Goal: Find specific page/section: Find specific page/section

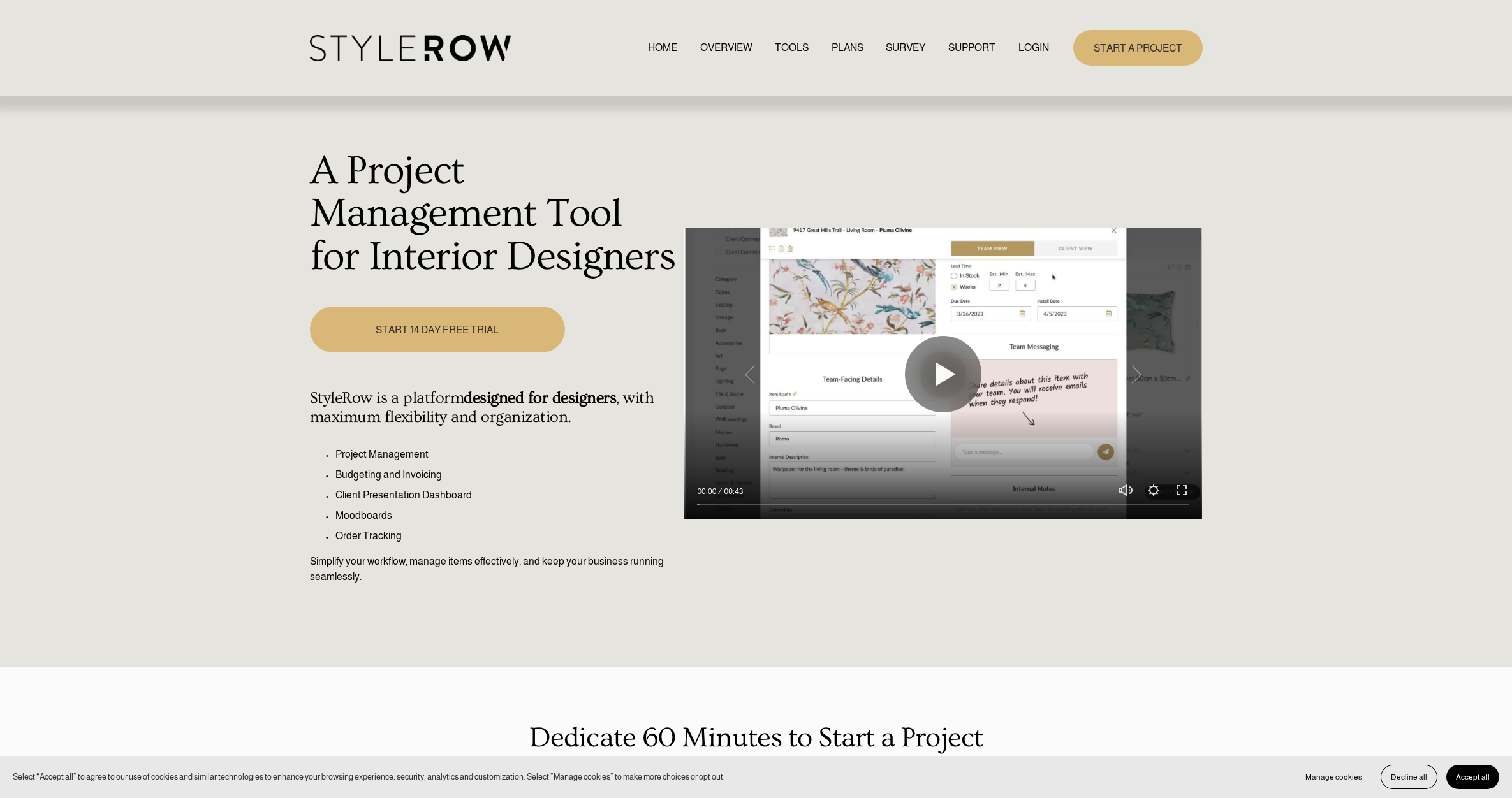
click at [1042, 40] on link "LOGIN" at bounding box center [1033, 48] width 31 height 17
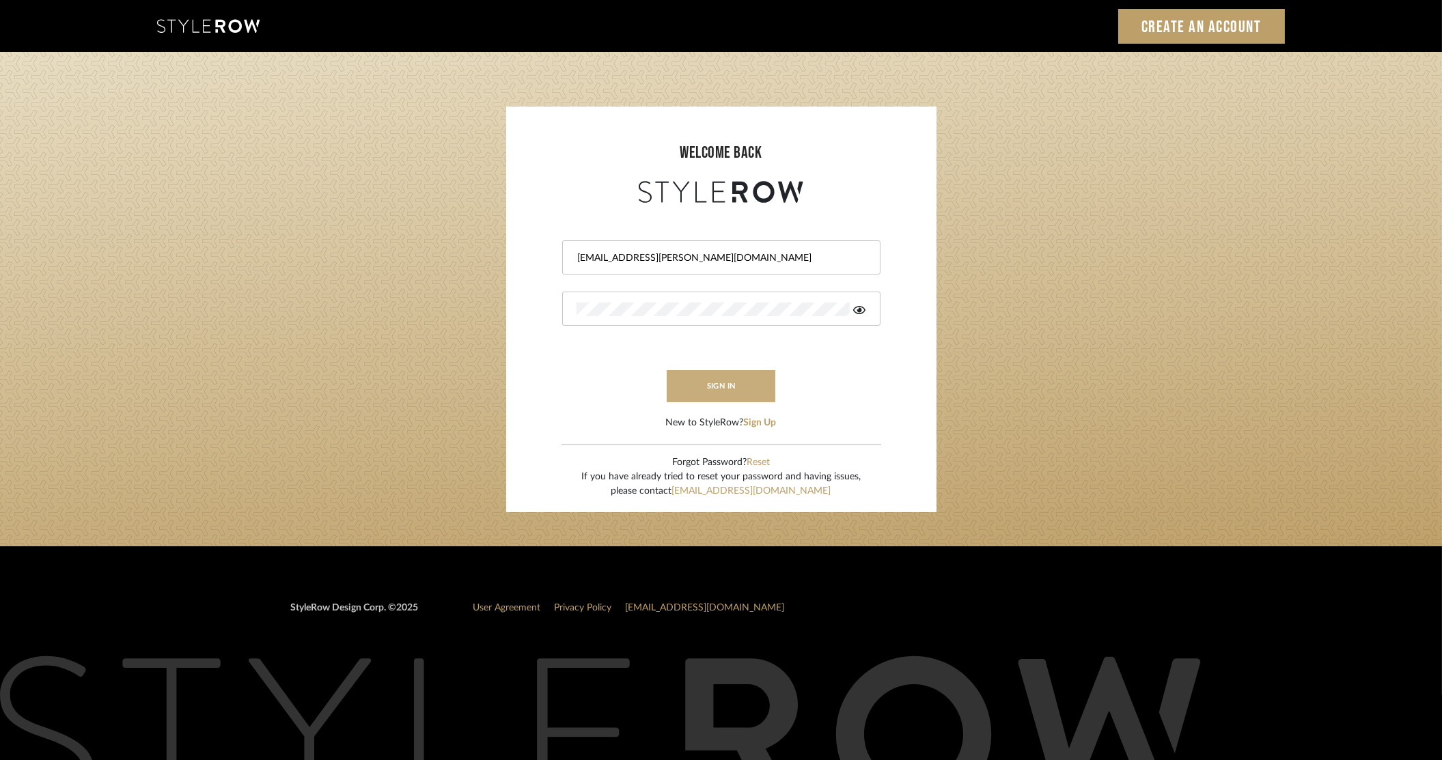
click at [708, 374] on button "sign in" at bounding box center [721, 386] width 109 height 32
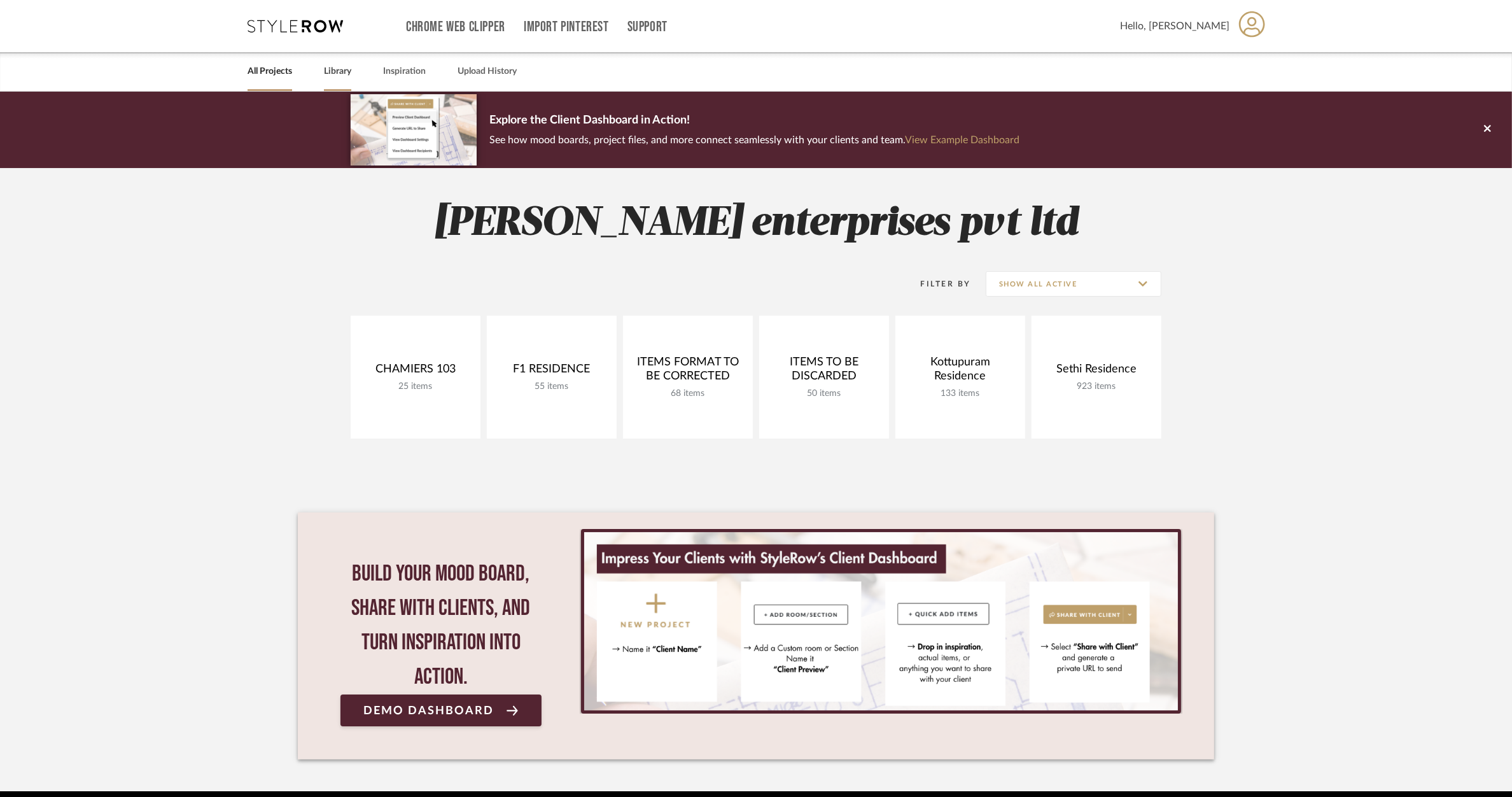
click at [347, 77] on link "Library" at bounding box center [337, 72] width 27 height 17
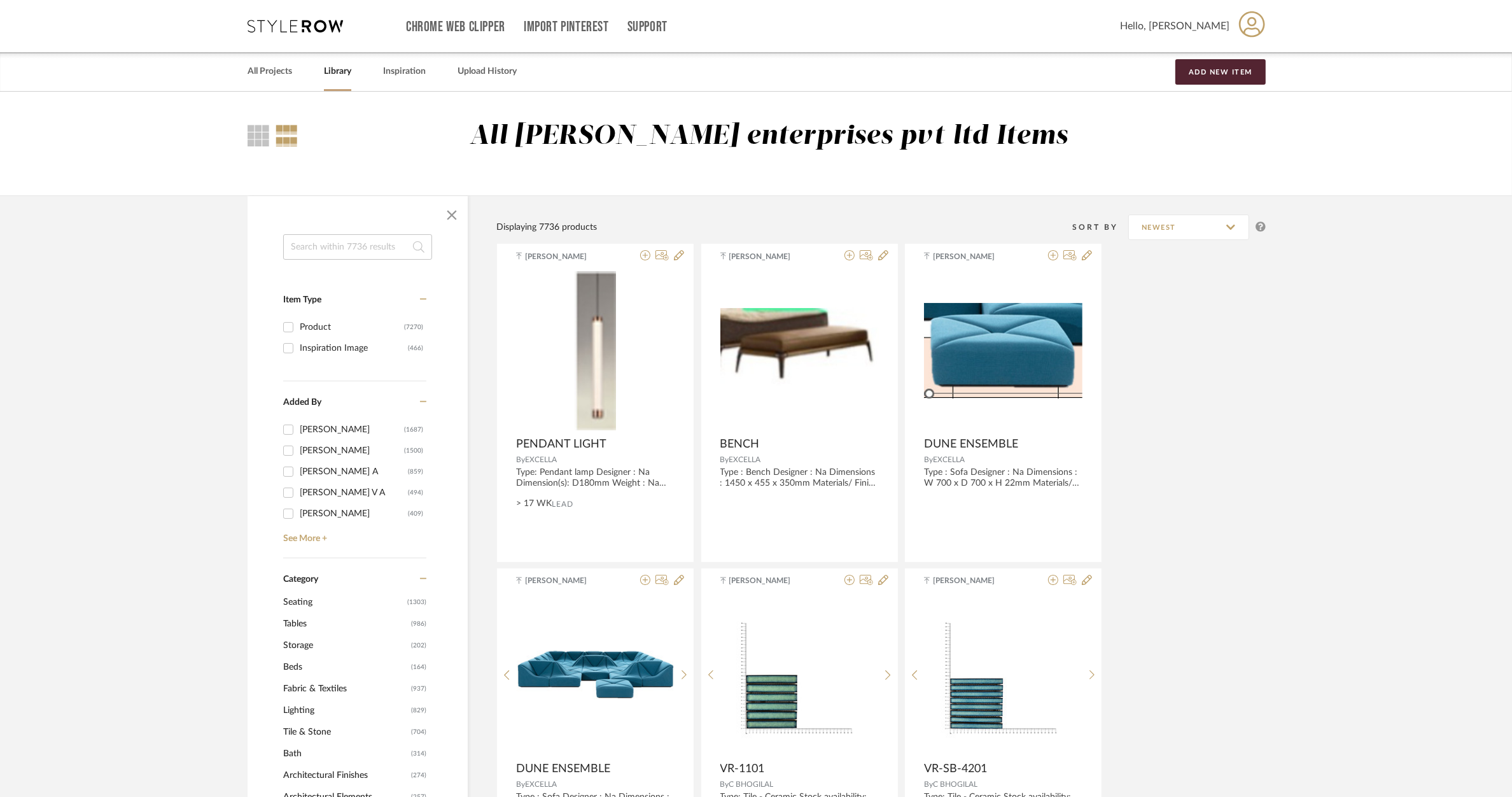
click at [336, 252] on input at bounding box center [358, 246] width 149 height 25
type input "aton"
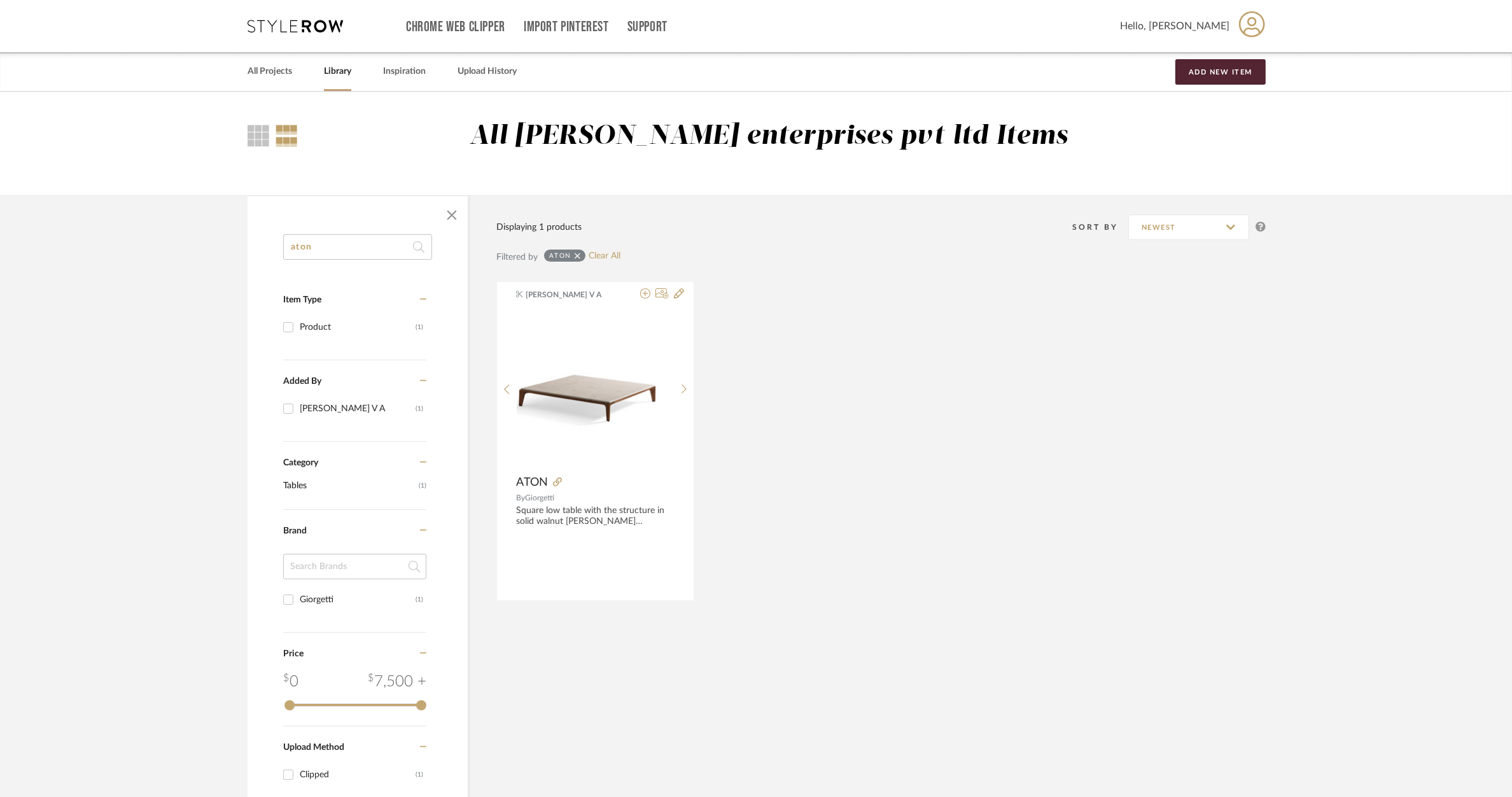
click at [324, 486] on span "Tables" at bounding box center [349, 486] width 132 height 21
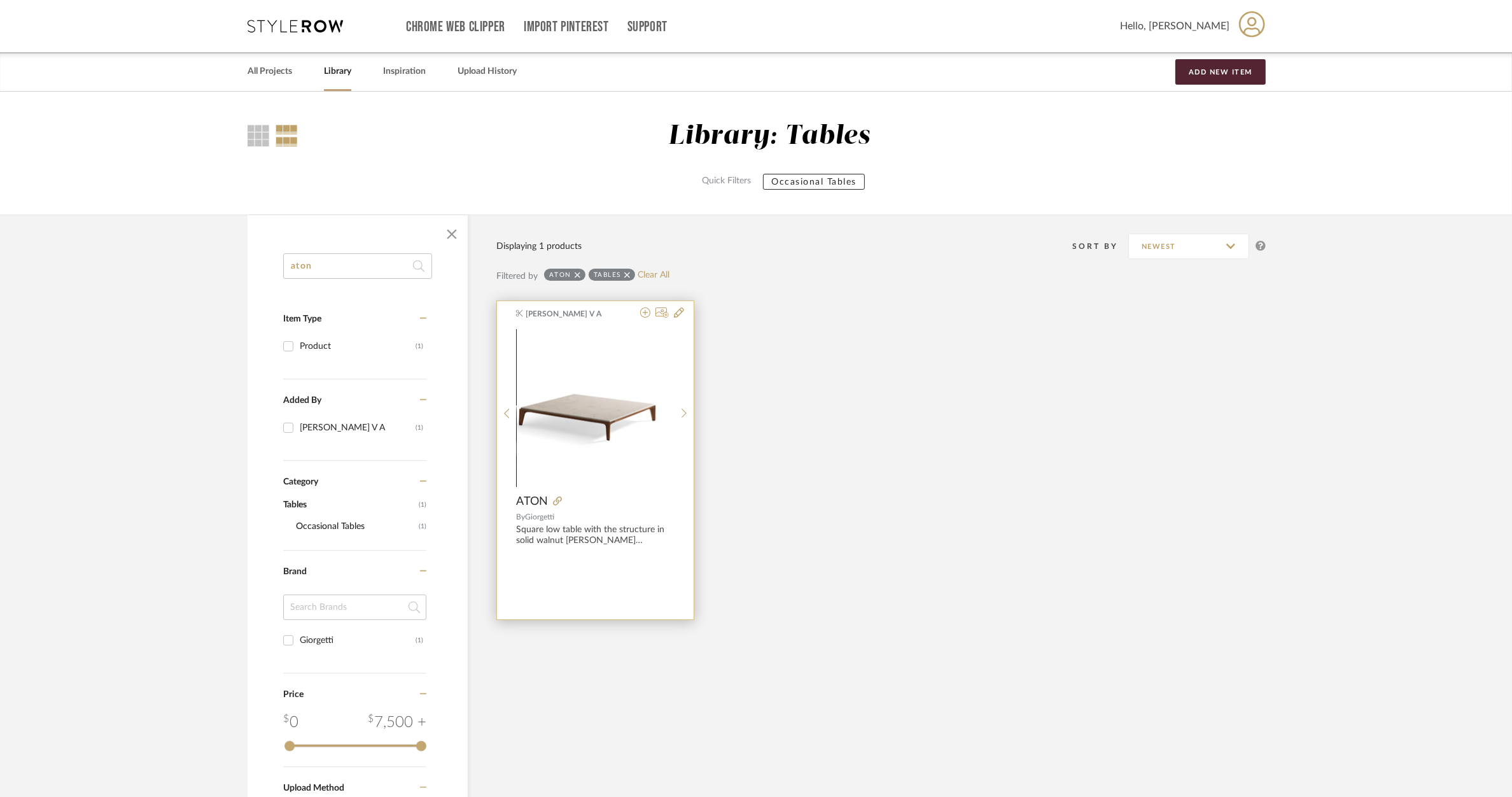
click at [613, 427] on img "0" at bounding box center [595, 408] width 157 height 84
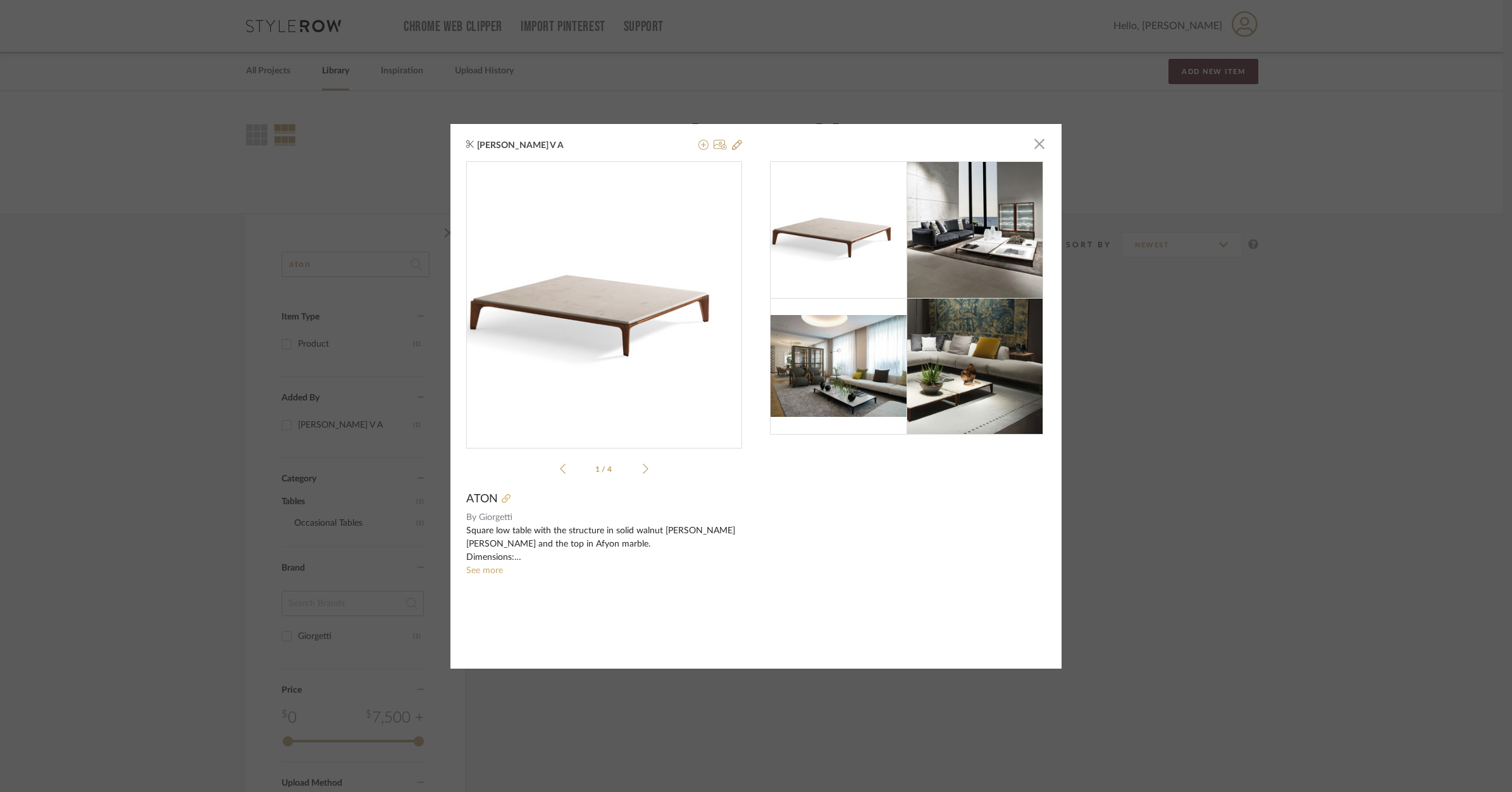
click at [502, 500] on icon at bounding box center [506, 499] width 9 height 9
